Goal: Information Seeking & Learning: Learn about a topic

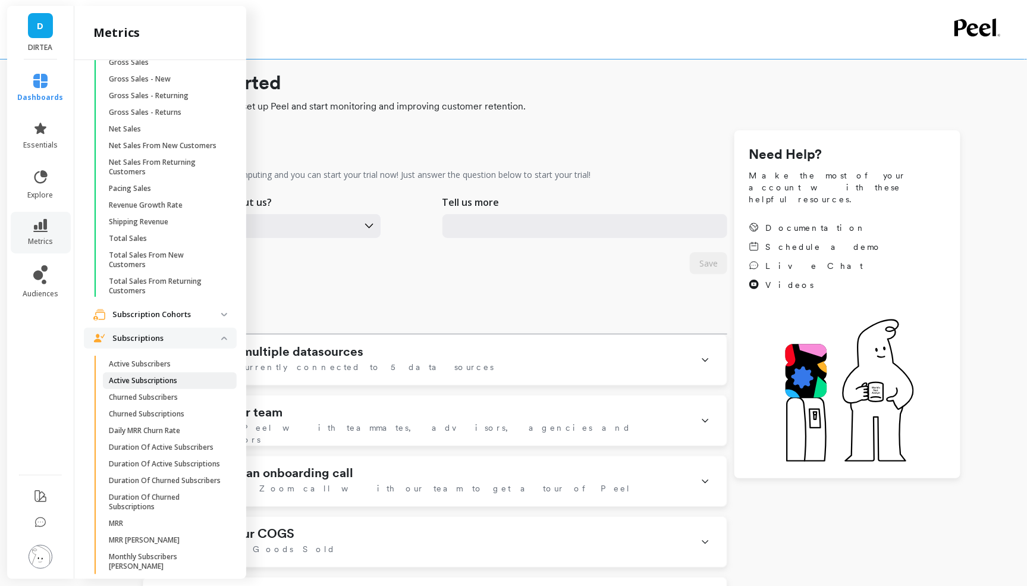
scroll to position [1898, 0]
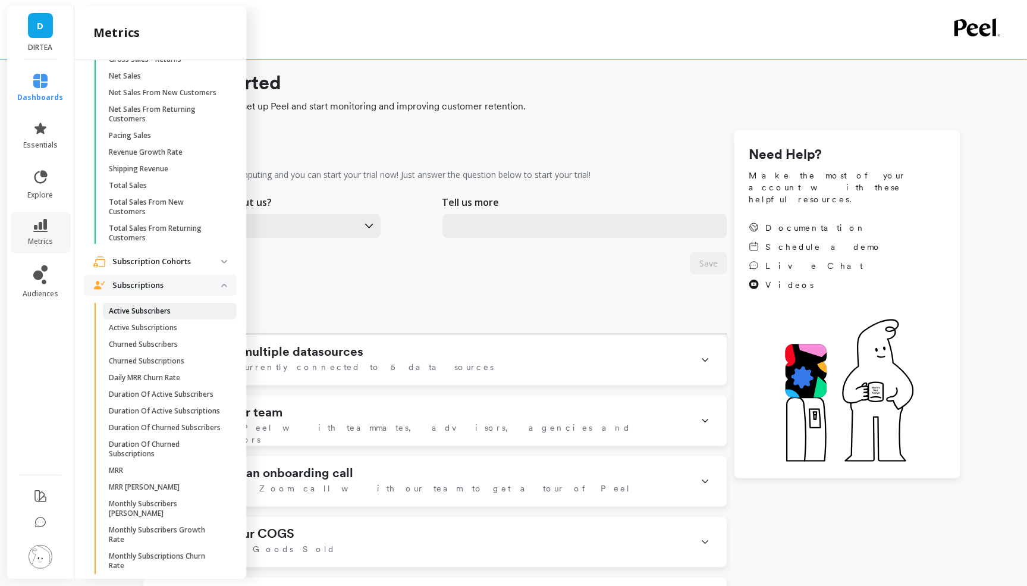
click at [153, 306] on p "Active Subscribers" at bounding box center [140, 311] width 62 height 10
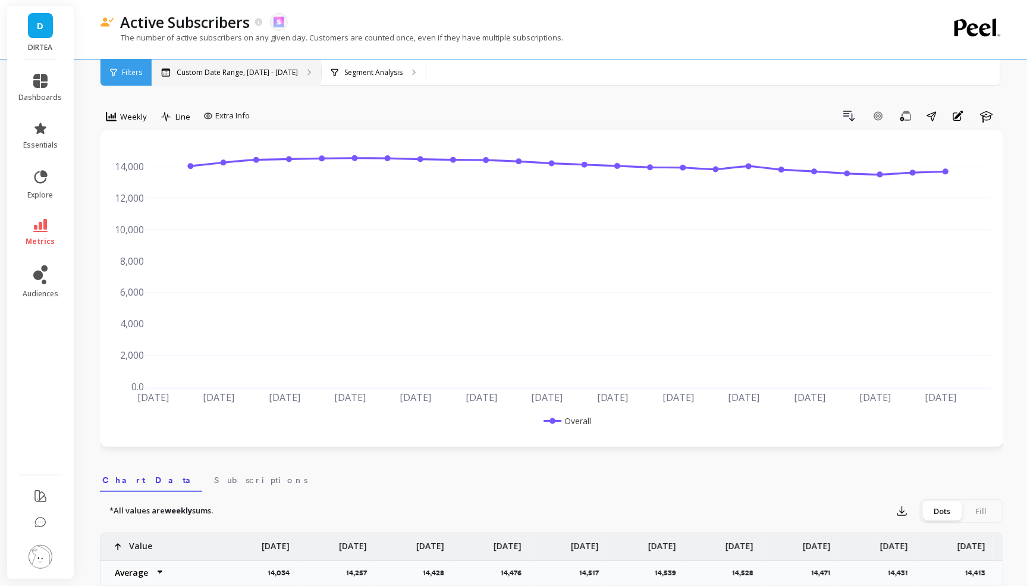
click at [200, 71] on p "Custom Date Range, [DATE] - [DATE]" at bounding box center [237, 73] width 121 height 10
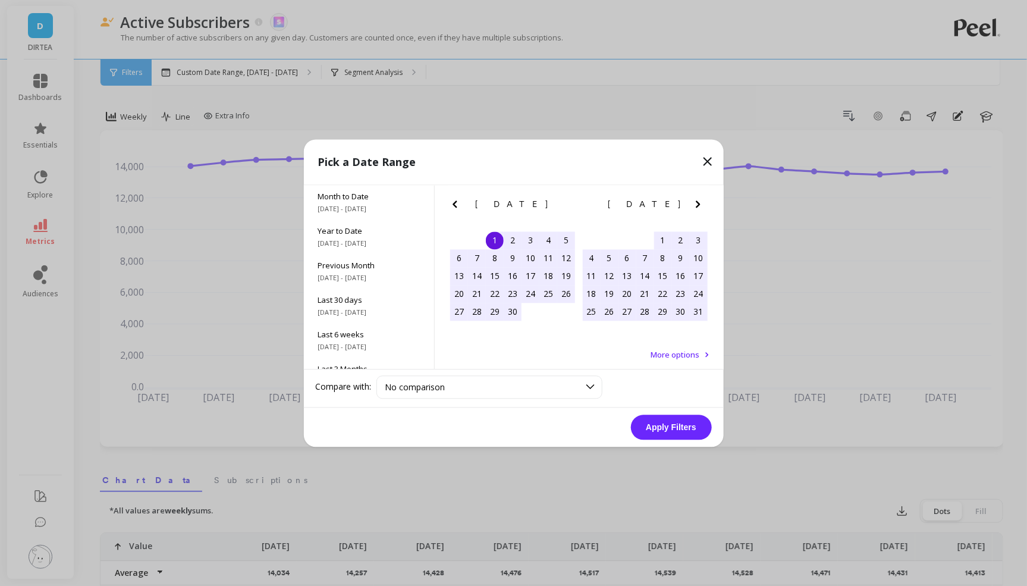
click at [696, 203] on icon "Next Month" at bounding box center [698, 204] width 14 height 14
click at [451, 203] on icon "Previous Month" at bounding box center [455, 204] width 14 height 14
click at [456, 238] on div "1" at bounding box center [459, 240] width 18 height 18
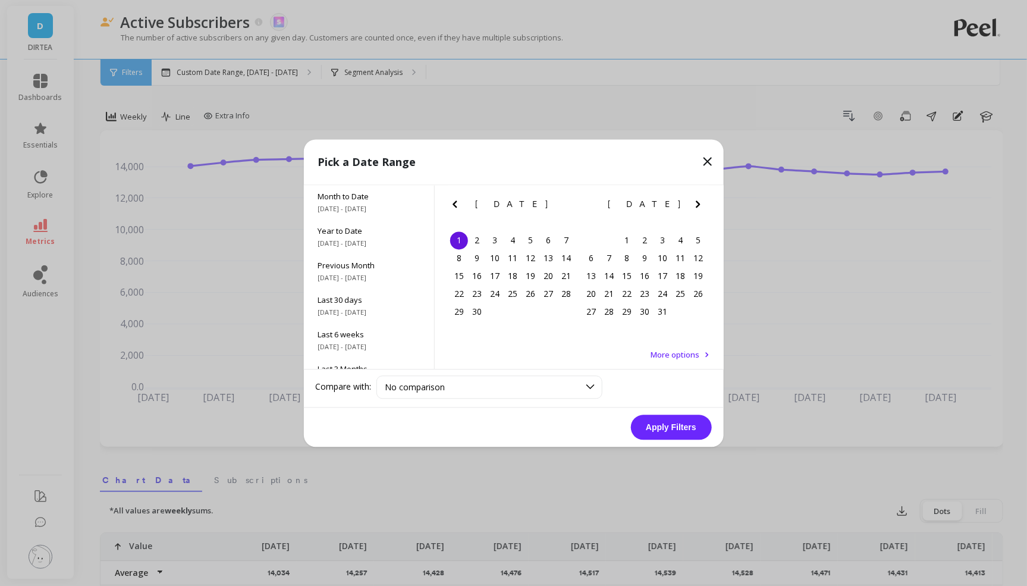
click at [699, 203] on icon "Next Month" at bounding box center [698, 203] width 4 height 7
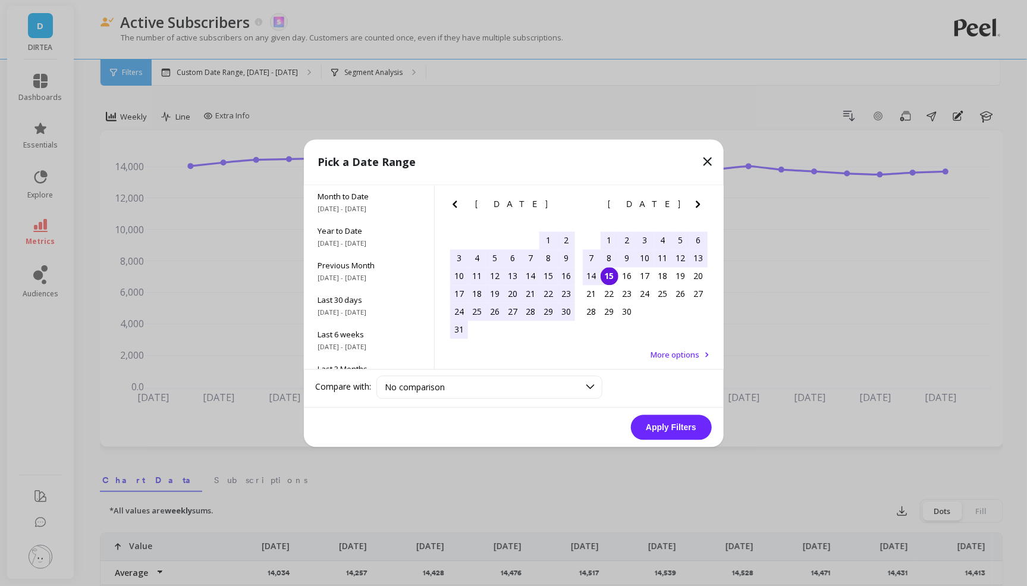
click at [608, 280] on div "15" at bounding box center [610, 276] width 18 height 18
click at [649, 433] on button "Apply Filters" at bounding box center [671, 426] width 81 height 25
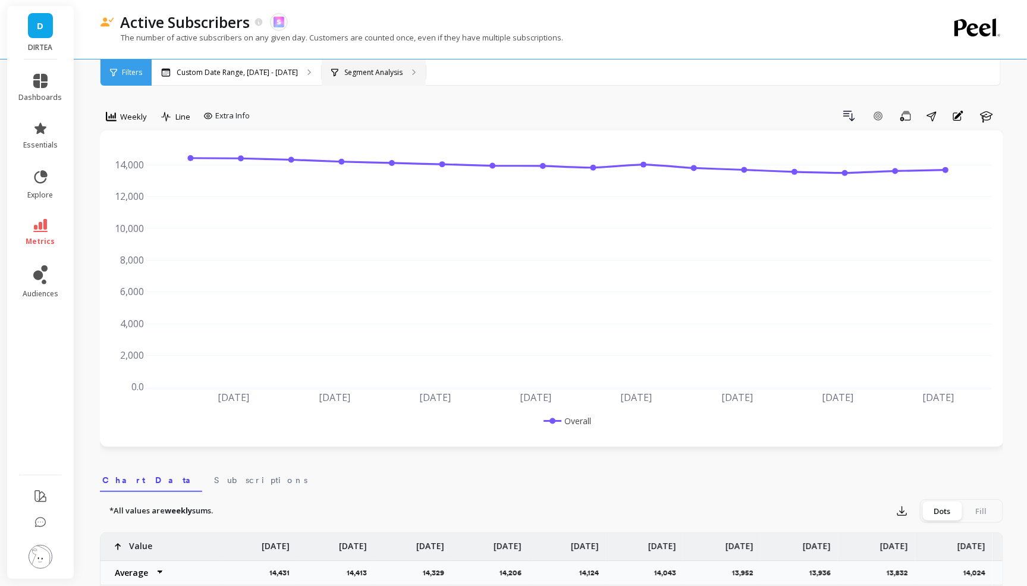
click at [362, 71] on p "Segment Analysis" at bounding box center [373, 73] width 58 height 10
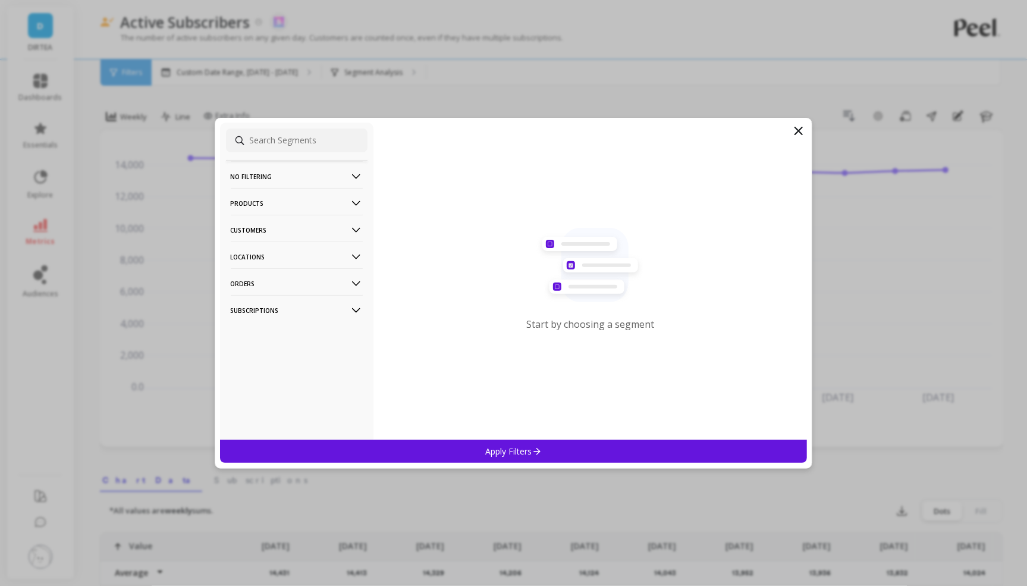
click at [285, 256] on p "Locations" at bounding box center [297, 256] width 132 height 30
click at [260, 303] on p "Countries" at bounding box center [249, 300] width 35 height 11
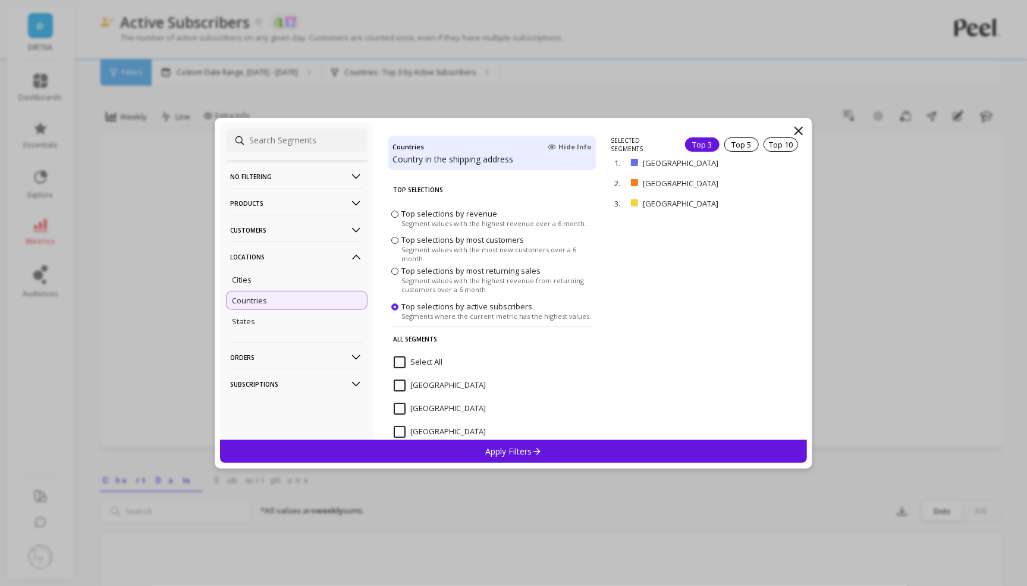
drag, startPoint x: 471, startPoint y: 452, endPoint x: 707, endPoint y: 239, distance: 318.2
click at [713, 238] on div "No filtering Overall Products Product Tags Products SKUs Variants Vendors Custo…" at bounding box center [514, 293] width 598 height 351
click at [707, 239] on div "SELECTED SEGMENTS Top 3 Top 5 Top 10 1. [GEOGRAPHIC_DATA] remove 2. [GEOGRAPHIC…" at bounding box center [709, 287] width 196 height 303
click at [769, 200] on p "remove" at bounding box center [772, 203] width 30 height 9
click at [623, 450] on div "Apply Filters" at bounding box center [513, 450] width 587 height 23
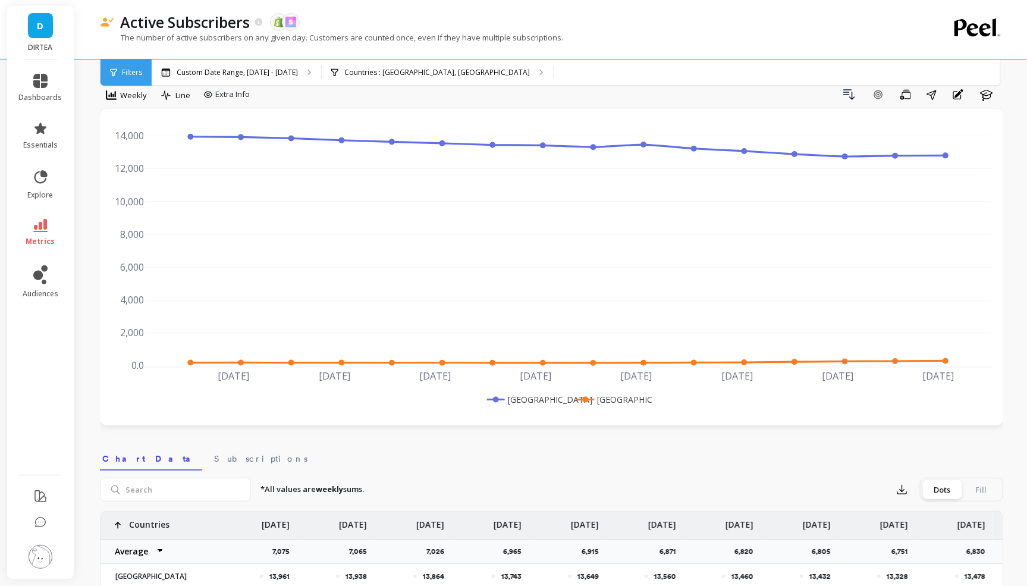
scroll to position [27, 0]
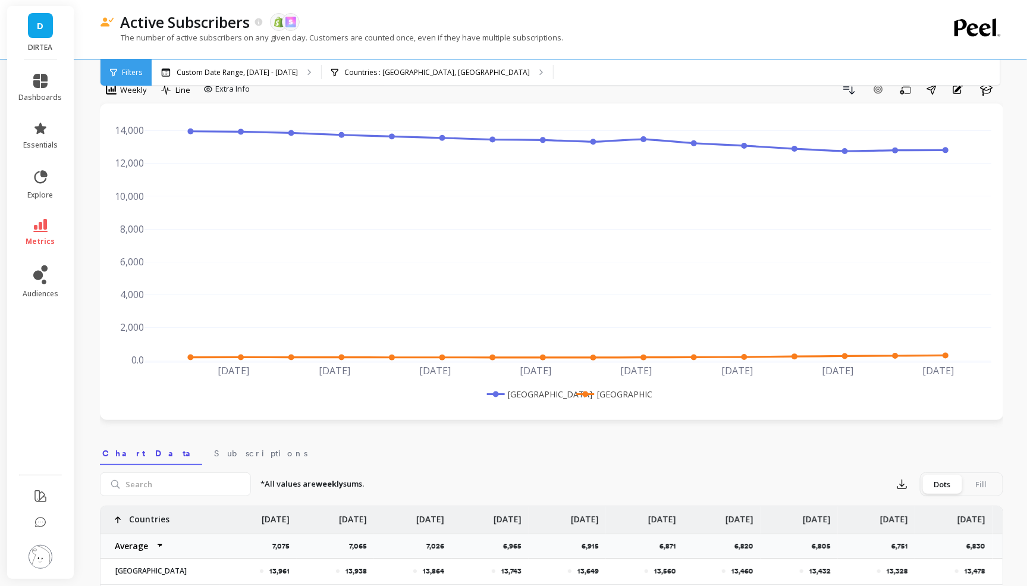
click at [377, 69] on p "Countries : [GEOGRAPHIC_DATA], [GEOGRAPHIC_DATA]" at bounding box center [437, 73] width 186 height 10
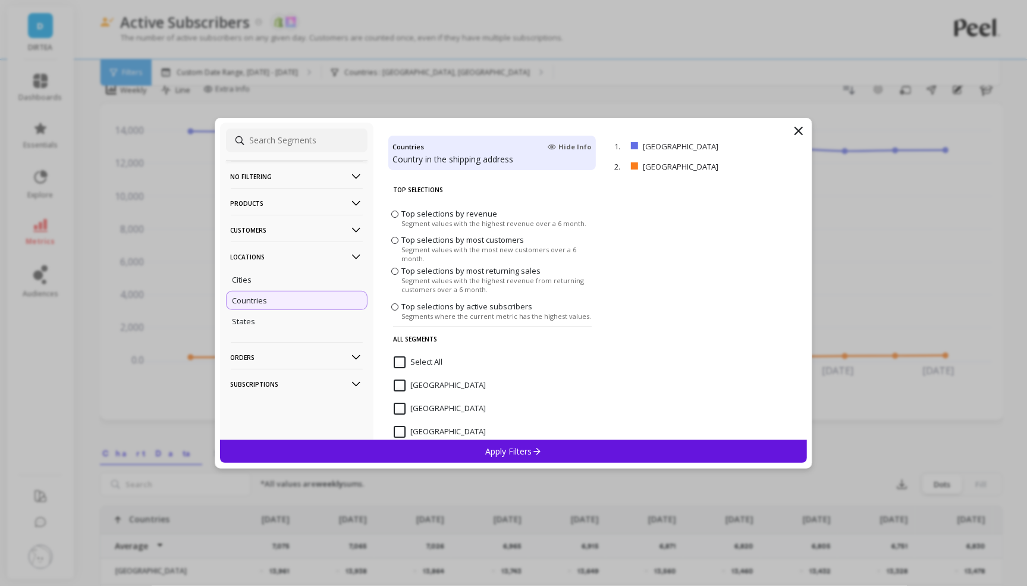
click at [798, 129] on icon at bounding box center [798, 130] width 7 height 7
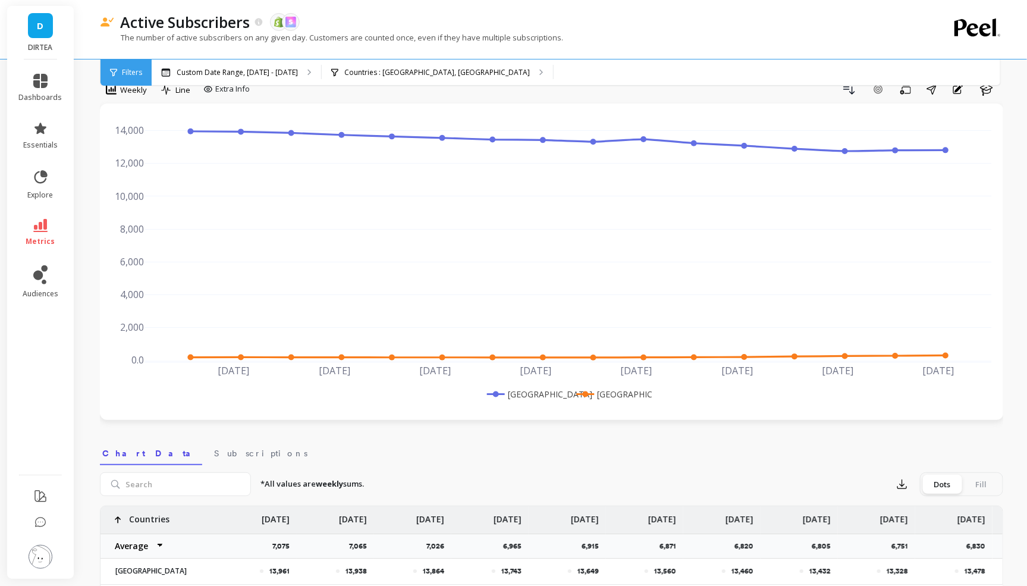
click at [599, 40] on div "The number of active subscribers on any given day. Customers are counted once, …" at bounding box center [503, 43] width 806 height 23
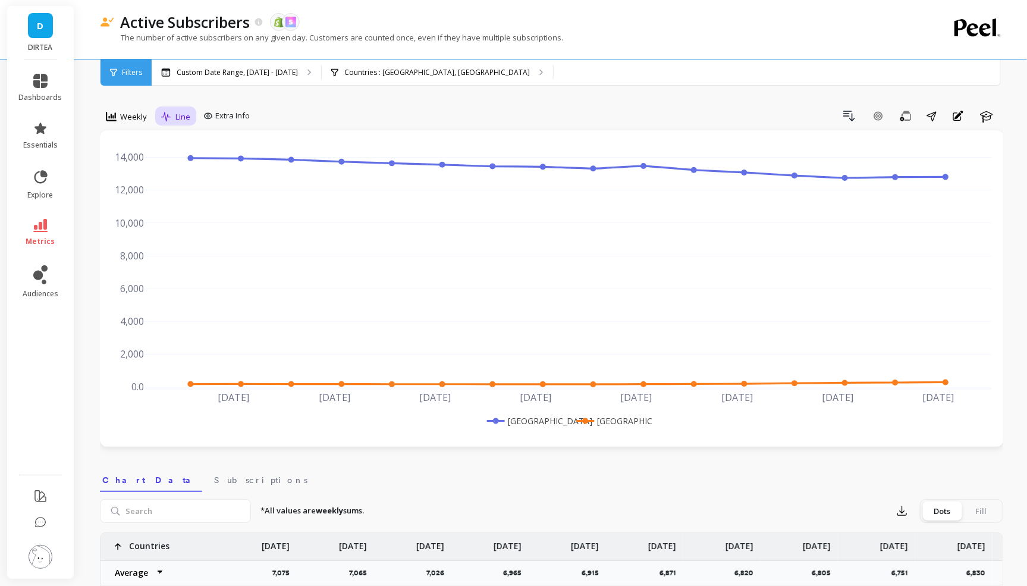
click at [177, 115] on span "Line" at bounding box center [182, 116] width 15 height 11
click at [80, 39] on div at bounding box center [513, 29] width 1027 height 59
click at [84, 11] on div "Active Subscribers The data you are viewing comes from: Shopify Skio The number…" at bounding box center [553, 43] width 944 height 86
